Goal: Task Accomplishment & Management: Manage account settings

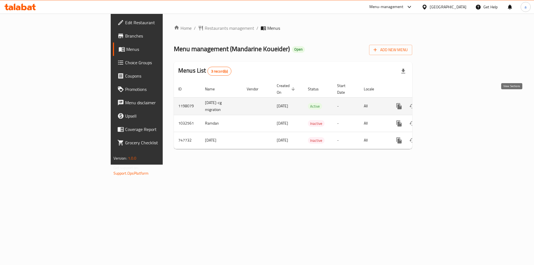
click at [446, 100] on link "enhanced table" at bounding box center [438, 106] width 13 height 13
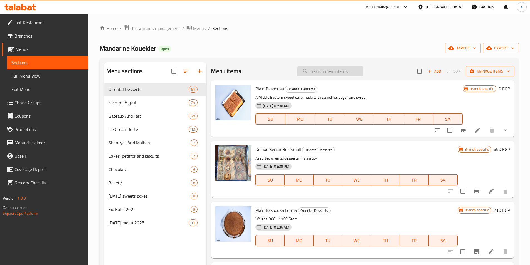
click at [333, 73] on input "search" at bounding box center [330, 71] width 66 height 10
paste input "Plain Kahk"
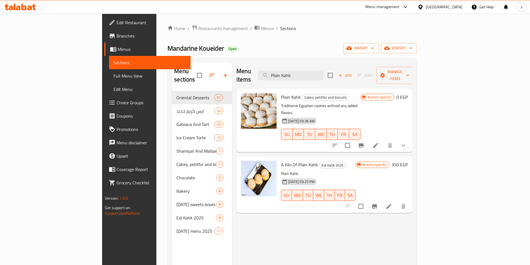
type input "Plain Kahk"
click at [360, 102] on p "Traditional Egyptian cookies without any added flavors." at bounding box center [321, 109] width 80 height 14
click at [379, 142] on icon at bounding box center [375, 145] width 7 height 7
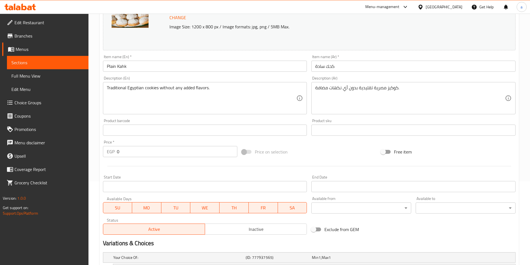
scroll to position [132, 0]
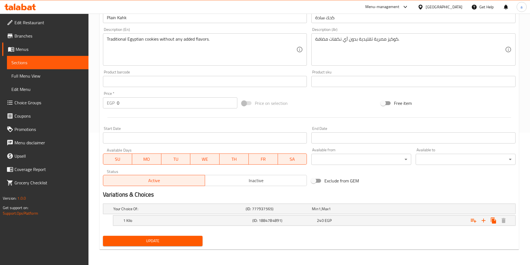
click at [357, 240] on div "Update" at bounding box center [309, 241] width 417 height 15
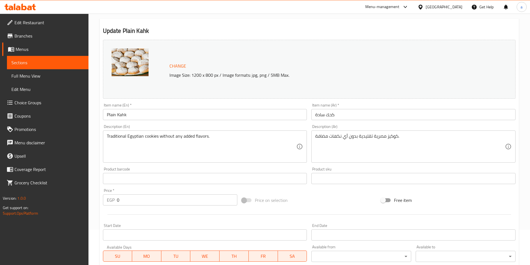
scroll to position [0, 0]
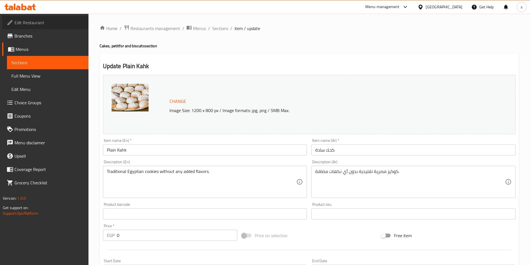
click at [40, 25] on span "Edit Restaurant" at bounding box center [49, 22] width 70 height 7
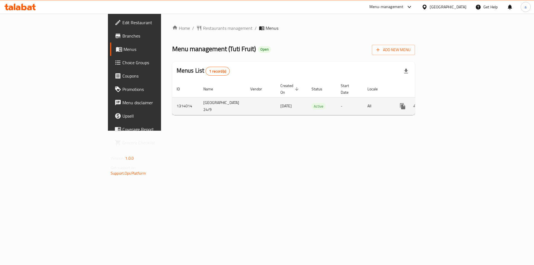
click at [445, 104] on icon "enhanced table" at bounding box center [442, 106] width 5 height 5
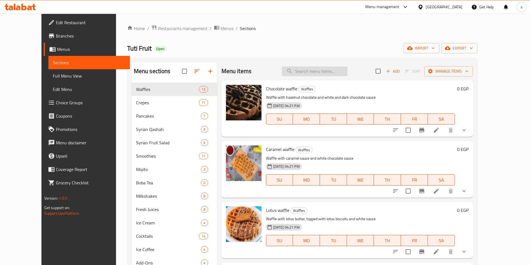
click at [325, 75] on input "search" at bounding box center [315, 71] width 66 height 10
paste input "tuti fruit Ice Cream"
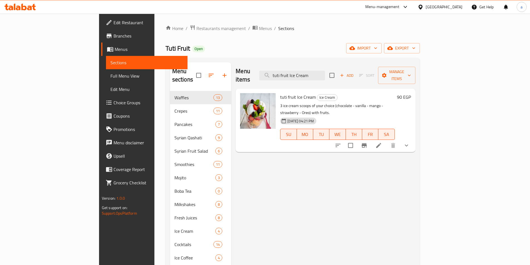
type input "tuti fruit Ice Cream"
click at [386, 140] on li at bounding box center [379, 145] width 16 height 10
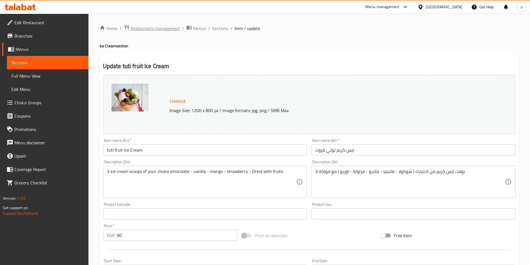
click at [148, 28] on span "Restaurants management" at bounding box center [155, 28] width 50 height 7
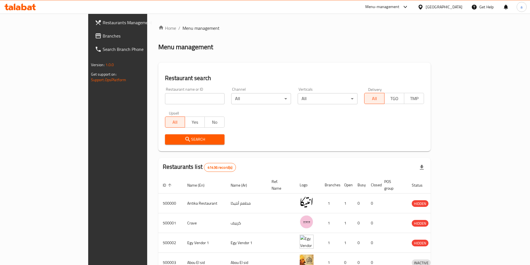
click at [103, 38] on span "Branches" at bounding box center [138, 36] width 70 height 7
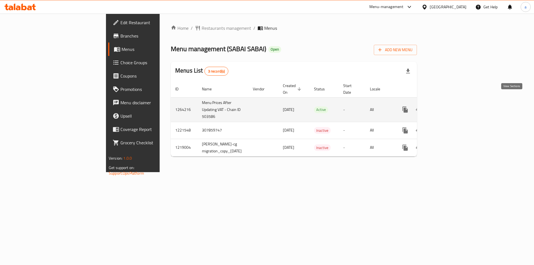
click at [449, 106] on icon "enhanced table" at bounding box center [445, 109] width 7 height 7
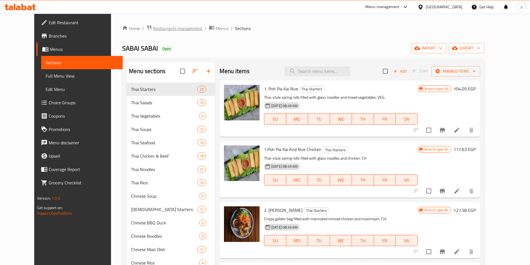
click at [153, 26] on span "Restaurants management" at bounding box center [178, 28] width 50 height 7
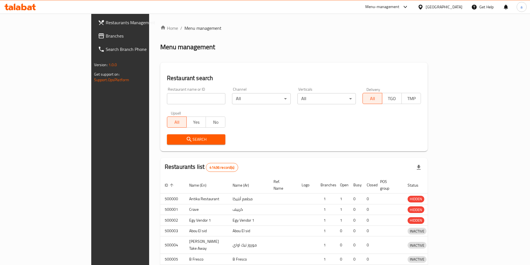
click at [36, 37] on div at bounding box center [265, 132] width 530 height 265
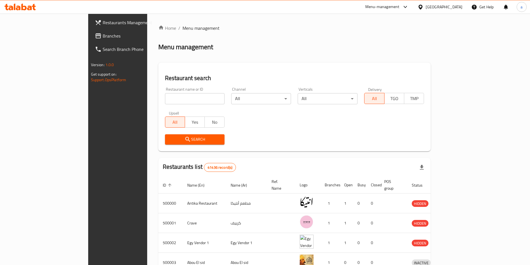
click at [103, 37] on span "Branches" at bounding box center [138, 36] width 70 height 7
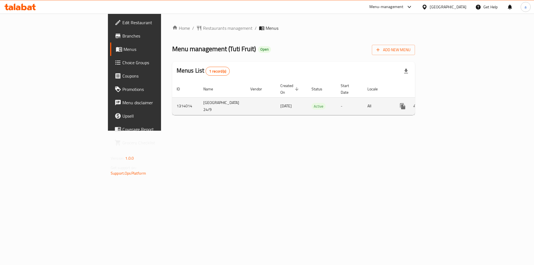
click at [446, 103] on icon "enhanced table" at bounding box center [442, 106] width 7 height 7
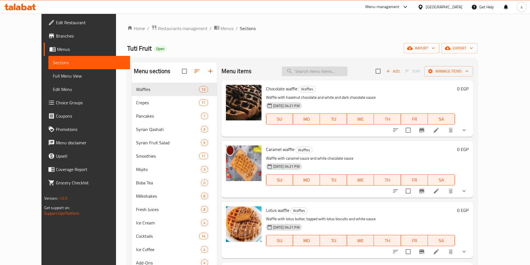
click at [328, 73] on input "search" at bounding box center [315, 71] width 66 height 10
paste input "Original Fruit Salad"
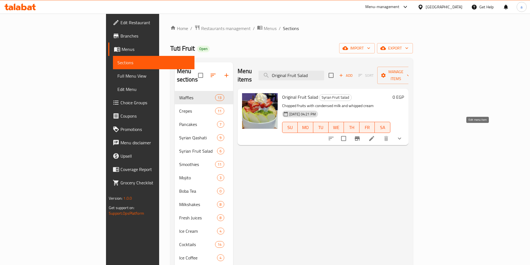
type input "Original Fruit Salad"
click at [375, 135] on icon at bounding box center [371, 138] width 7 height 7
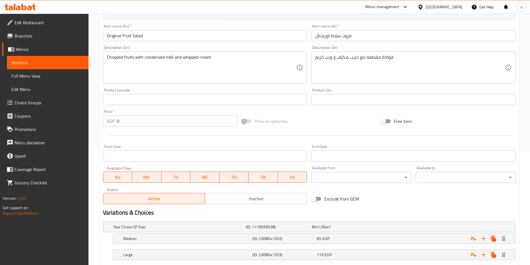
scroll to position [149, 0]
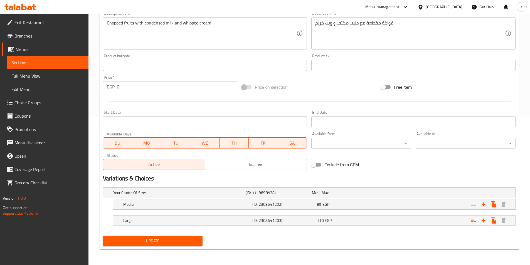
click at [61, 78] on span "Full Menu View" at bounding box center [47, 76] width 73 height 7
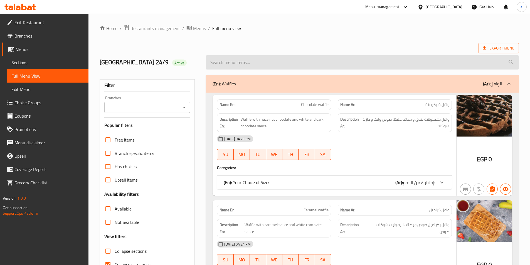
click at [313, 58] on input "search" at bounding box center [362, 62] width 313 height 14
paste input "Fruit Cream Salad"
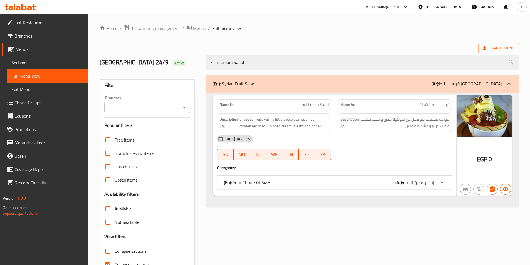
type input "Fruit Cream Salad"
click at [266, 183] on p "(En): Your Choice Of Size:" at bounding box center [247, 182] width 46 height 7
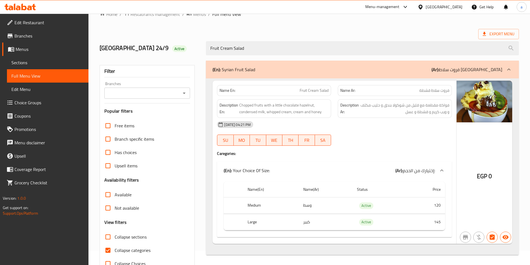
scroll to position [28, 0]
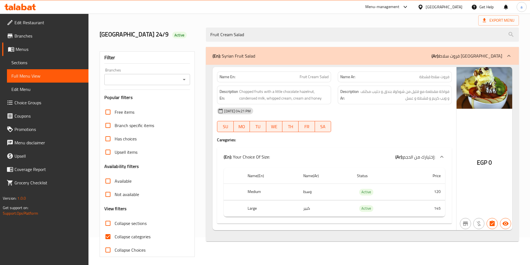
click at [442, 159] on icon at bounding box center [441, 157] width 7 height 7
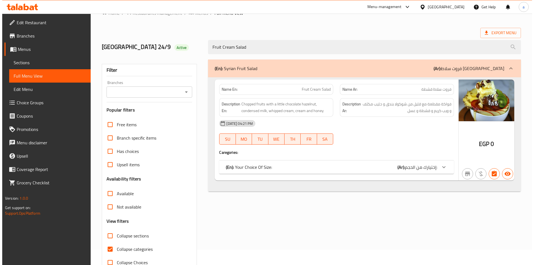
scroll to position [0, 0]
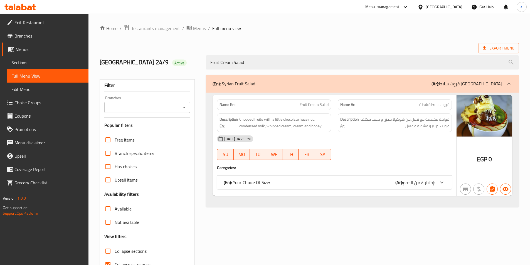
click at [28, 90] on span "Edit Menu" at bounding box center [47, 89] width 73 height 7
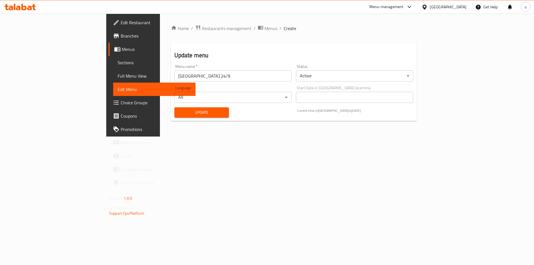
click at [118, 64] on span "Sections" at bounding box center [154, 62] width 73 height 7
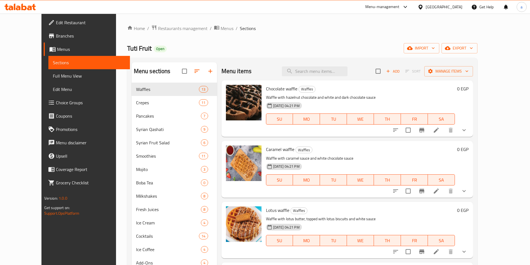
drag, startPoint x: 340, startPoint y: 78, endPoint x: 340, endPoint y: 72, distance: 5.6
click at [340, 78] on div "Menu items Add Sort Manage items" at bounding box center [347, 71] width 252 height 18
click at [340, 72] on input "search" at bounding box center [315, 71] width 66 height 10
paste input "Fruit Cream Salad"
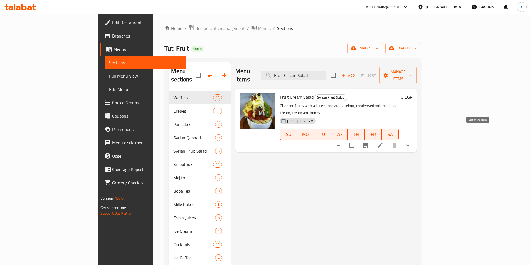
type input "Fruit Cream Salad"
click at [382, 143] on icon at bounding box center [379, 145] width 5 height 5
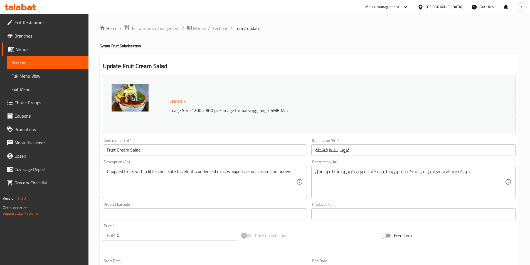
drag, startPoint x: 63, startPoint y: 63, endPoint x: 75, endPoint y: 63, distance: 11.1
click at [63, 63] on span "Sections" at bounding box center [47, 62] width 73 height 7
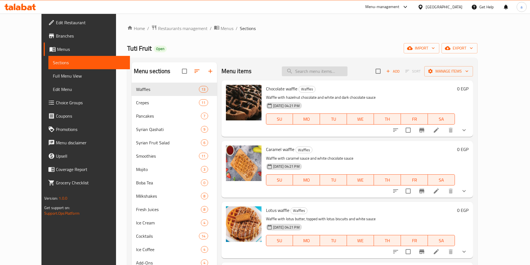
click at [330, 74] on input "search" at bounding box center [315, 71] width 66 height 10
paste input "Chocolate Fruit Salad"
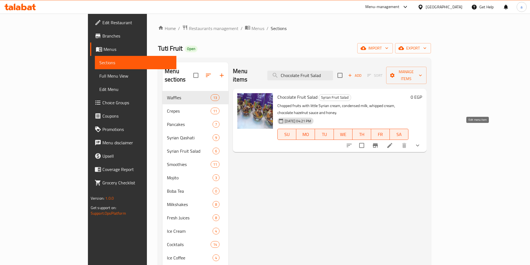
type input "Chocolate Fruit Salad"
click at [393, 142] on icon at bounding box center [389, 145] width 7 height 7
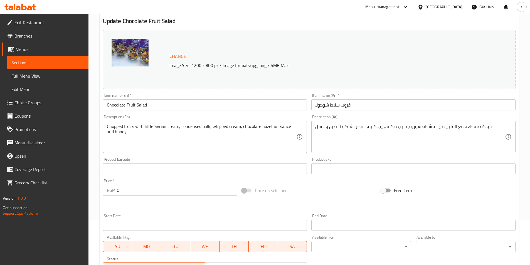
scroll to position [37, 0]
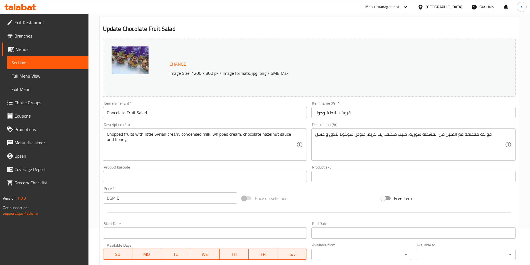
click at [35, 62] on span "Sections" at bounding box center [47, 62] width 73 height 7
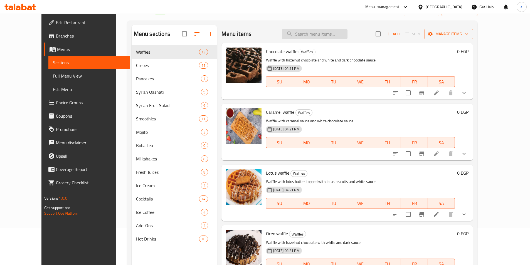
click at [321, 32] on input "search" at bounding box center [315, 34] width 66 height 10
paste input "Fruit Salad Honey"
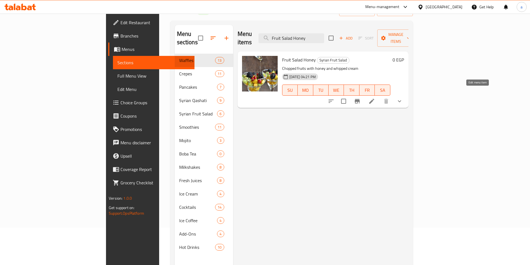
type input "Fruit Salad Honey"
click at [375, 98] on icon at bounding box center [371, 101] width 7 height 7
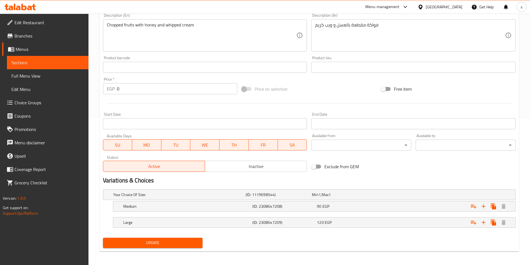
scroll to position [149, 0]
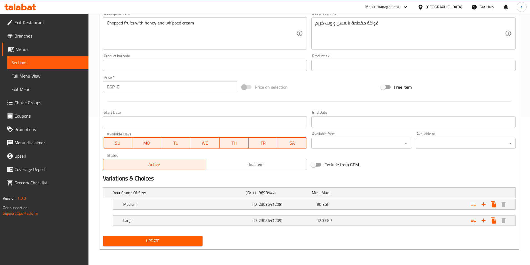
drag, startPoint x: 33, startPoint y: 61, endPoint x: 50, endPoint y: 61, distance: 17.2
click at [33, 61] on span "Sections" at bounding box center [47, 62] width 73 height 7
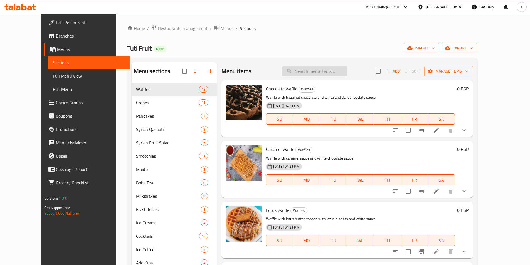
click at [320, 69] on input "search" at bounding box center [315, 71] width 66 height 10
paste input "Fruit Salad Diet"
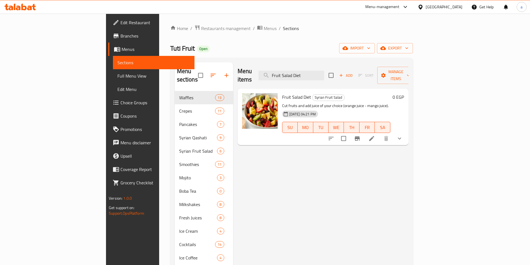
type input "Fruit Salad Diet"
click at [375, 135] on icon at bounding box center [371, 138] width 7 height 7
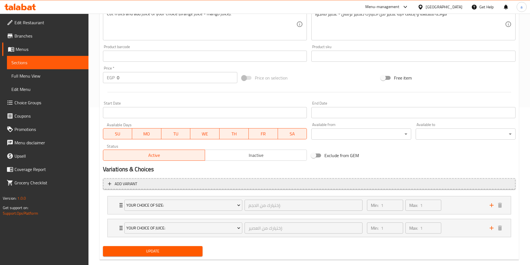
scroll to position [168, 0]
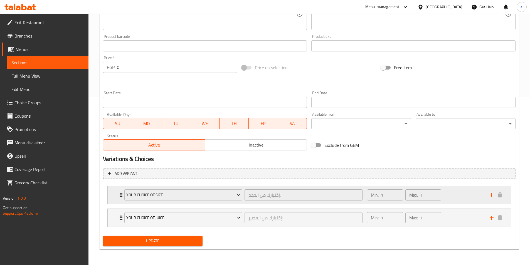
click at [120, 195] on icon "Expand" at bounding box center [121, 195] width 3 height 4
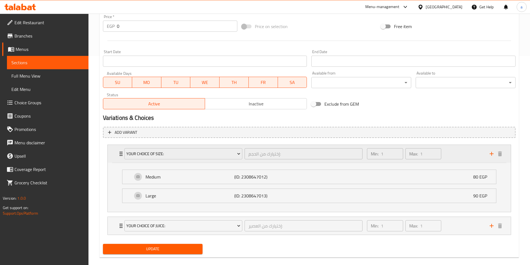
scroll to position [217, 0]
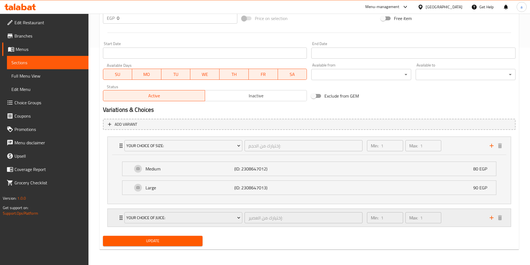
click at [123, 217] on div "Your Choice Of Juice: إختيارك من العصير: ​" at bounding box center [243, 218] width 245 height 18
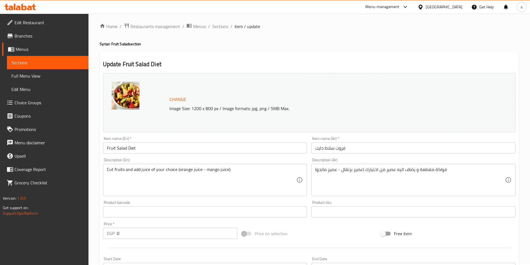
scroll to position [0, 0]
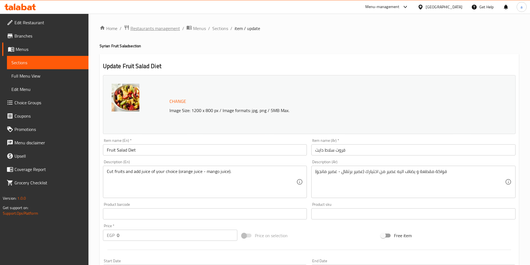
click at [152, 30] on span "Restaurants management" at bounding box center [155, 28] width 50 height 7
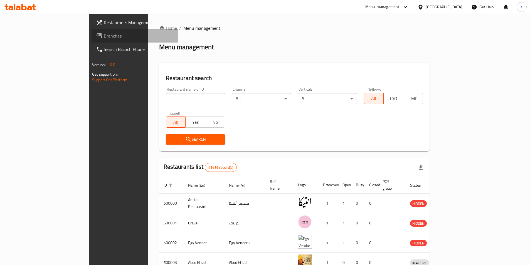
click at [104, 39] on span "Branches" at bounding box center [139, 36] width 70 height 7
